Goal: Navigation & Orientation: Find specific page/section

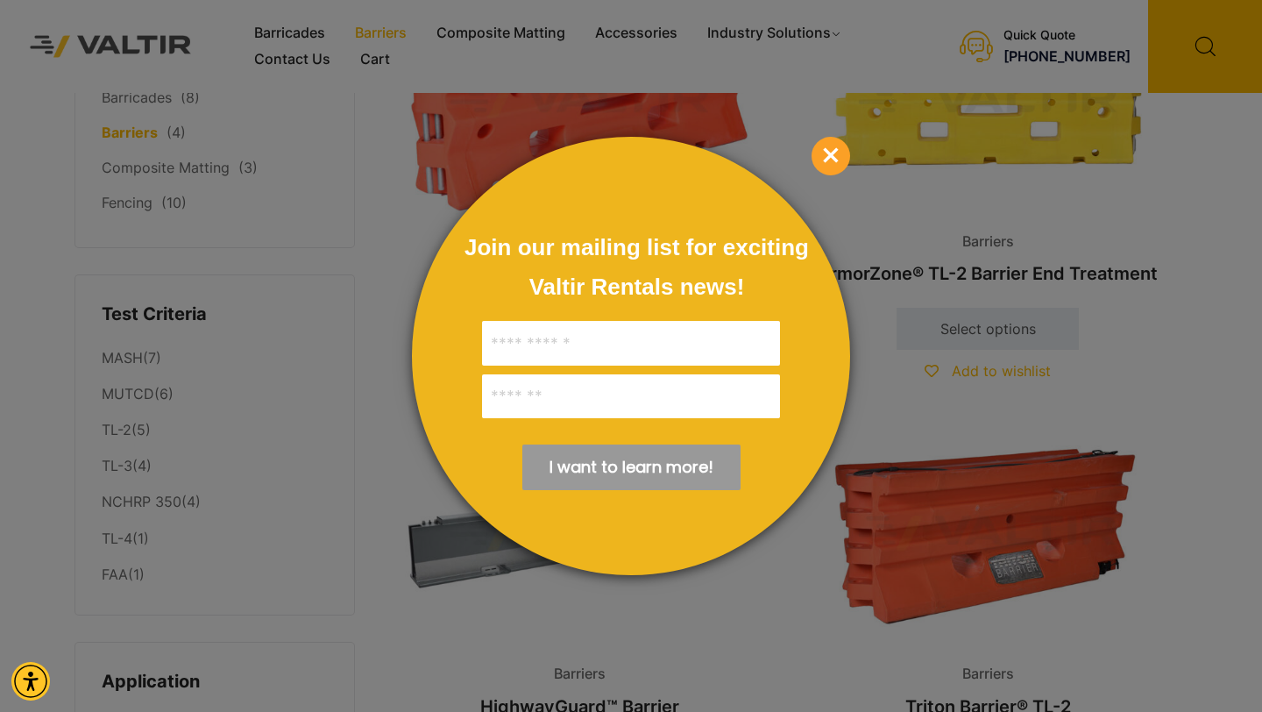
scroll to position [102, 0]
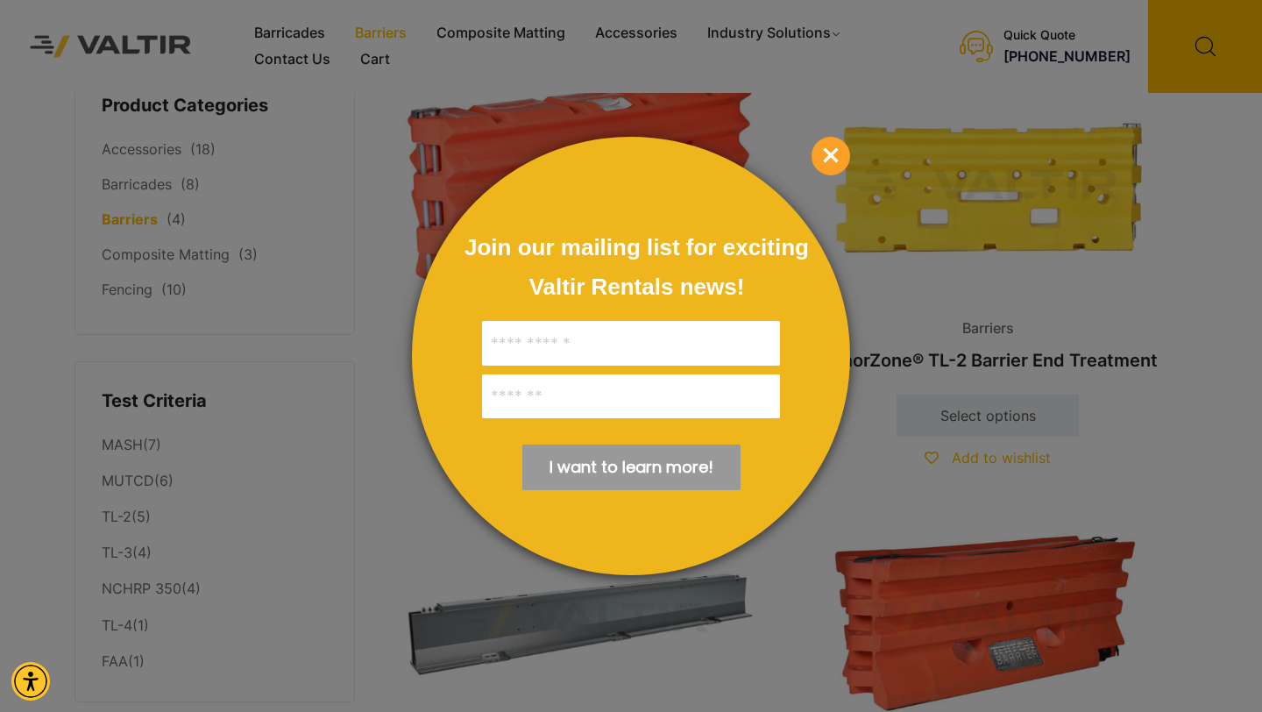
click at [840, 152] on span "×" at bounding box center [831, 156] width 39 height 39
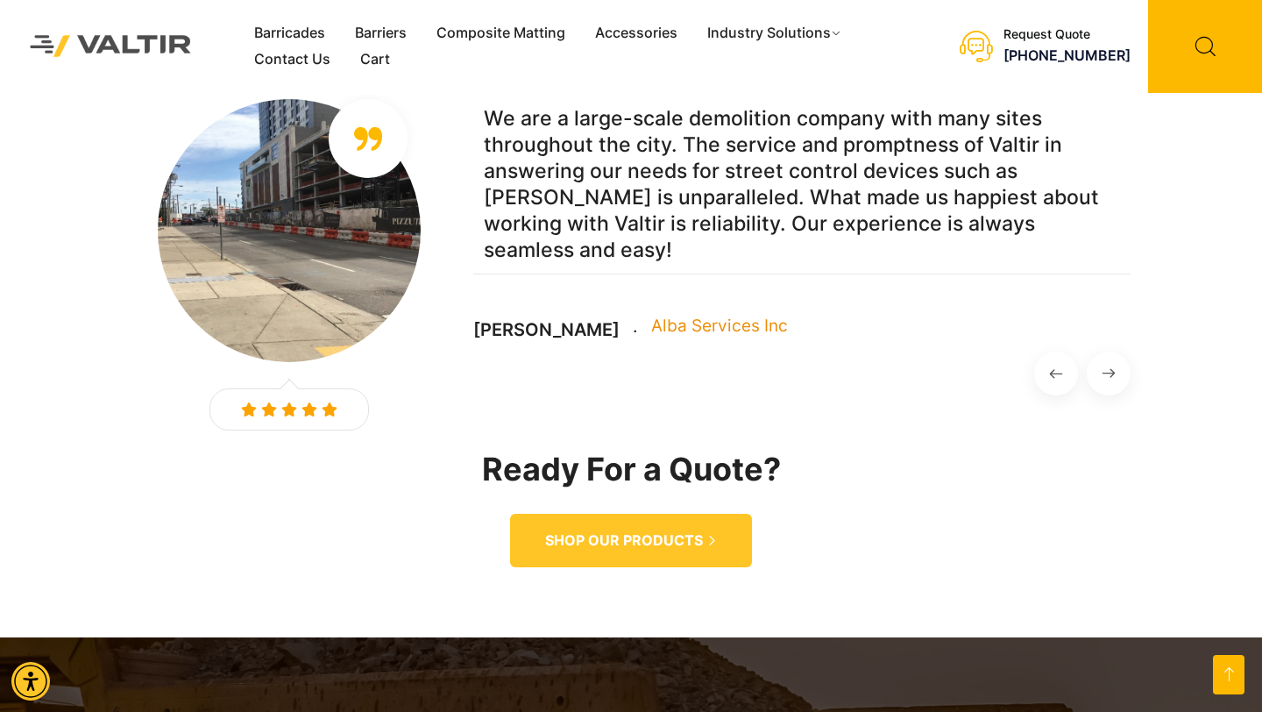
scroll to position [2602, 0]
